Goal: Navigation & Orientation: Find specific page/section

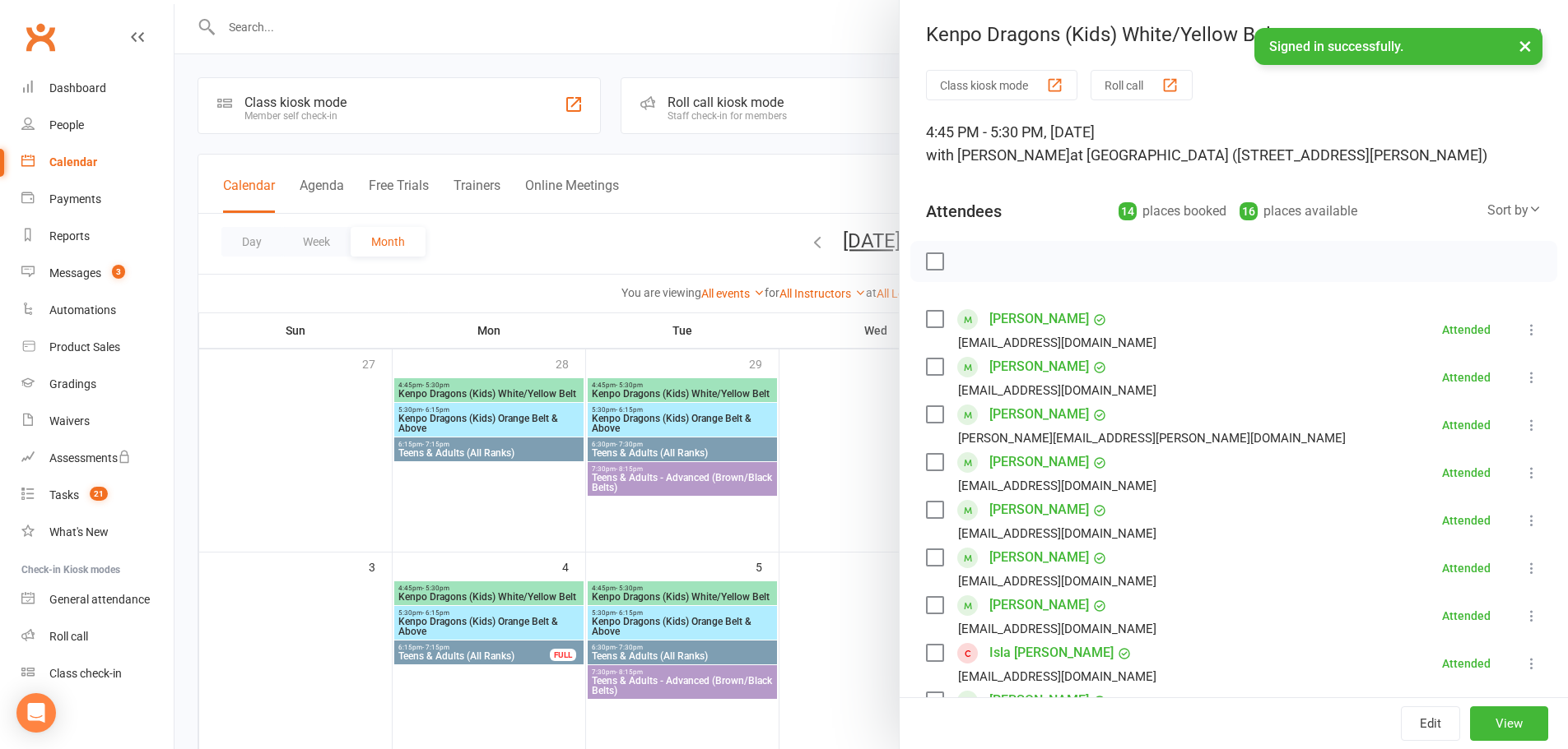
scroll to position [329, 0]
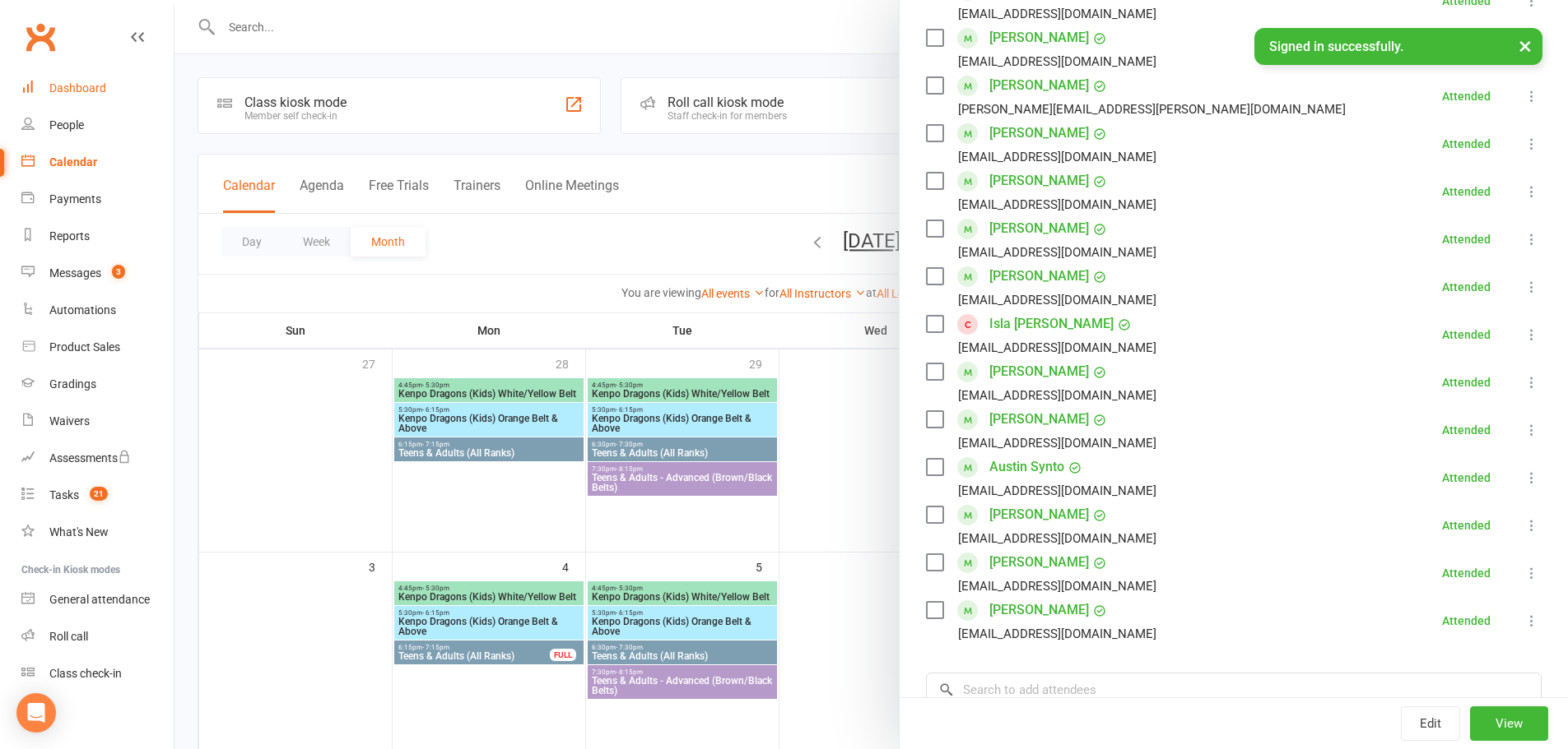
click at [77, 70] on link "Dashboard" at bounding box center [98, 89] width 152 height 37
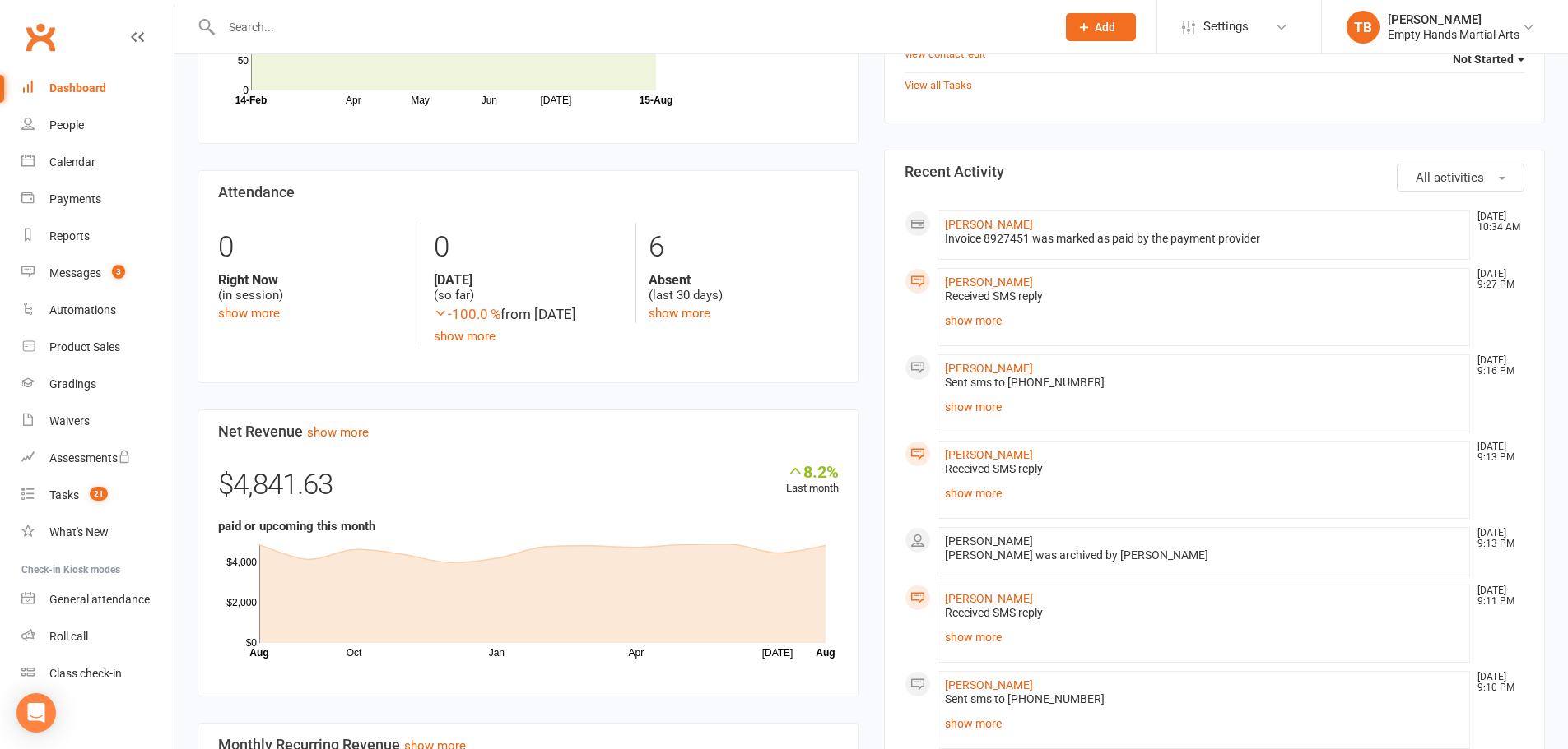
scroll to position [329, 0]
